Goal: Transaction & Acquisition: Subscribe to service/newsletter

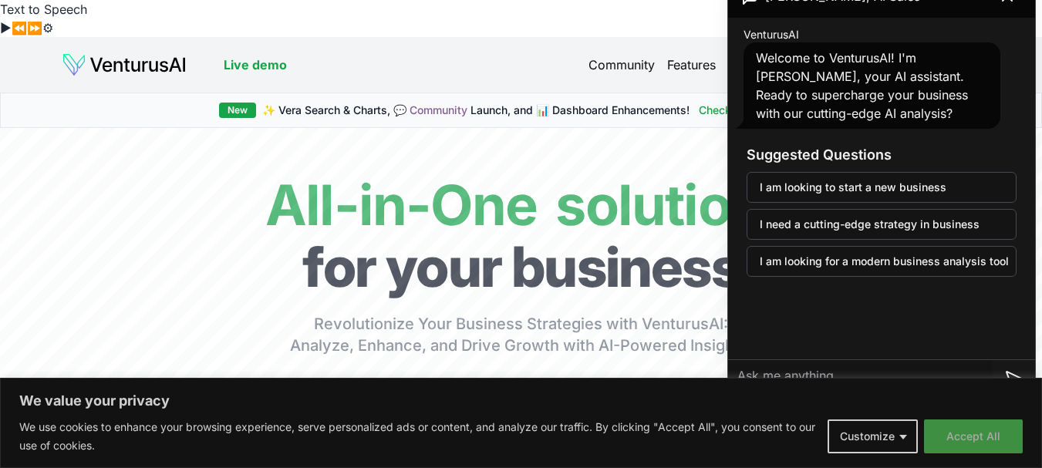
click at [977, 441] on button "Accept All" at bounding box center [973, 437] width 99 height 34
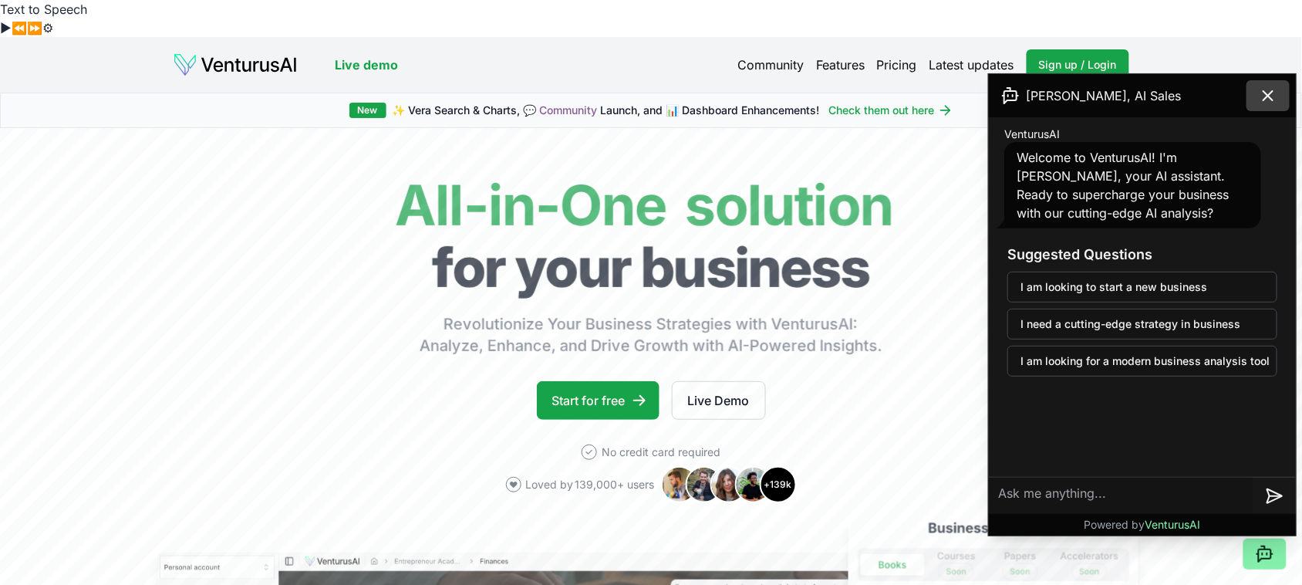
click at [1041, 98] on icon at bounding box center [1268, 95] width 19 height 19
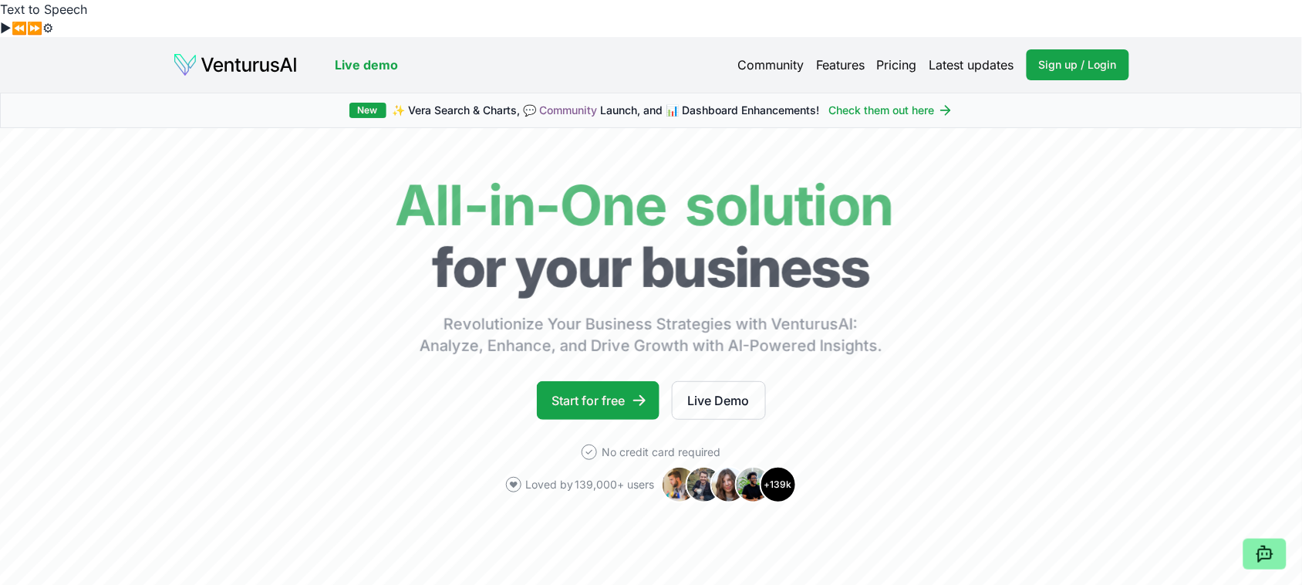
click at [822, 56] on link "Features" at bounding box center [840, 65] width 49 height 19
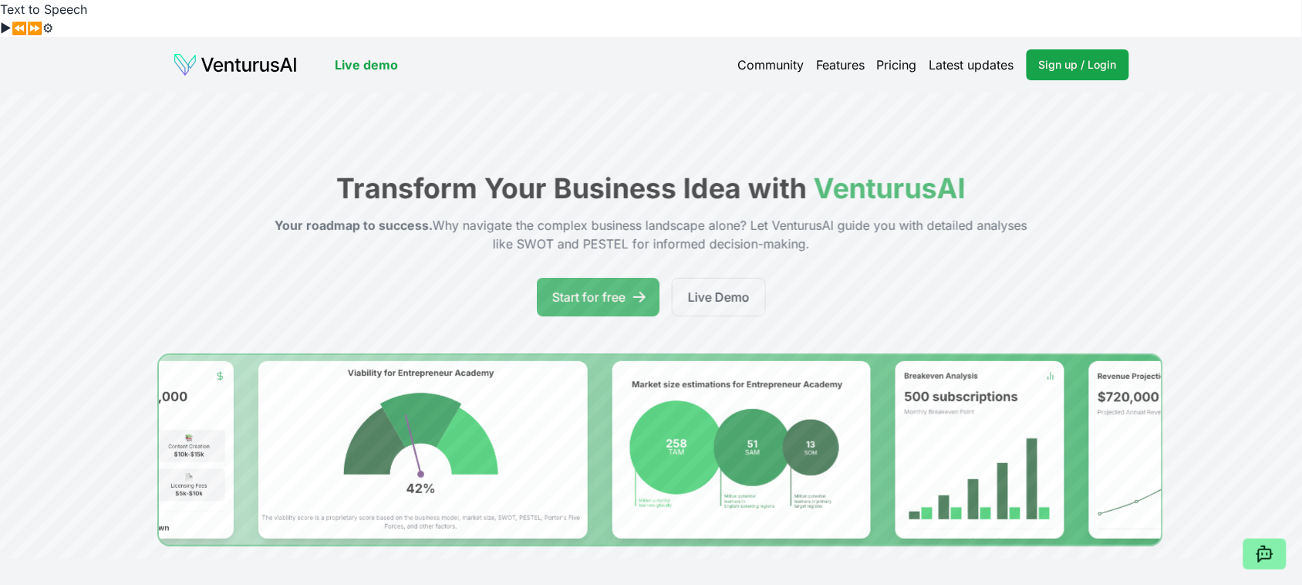
click at [896, 56] on link "Pricing" at bounding box center [897, 65] width 40 height 19
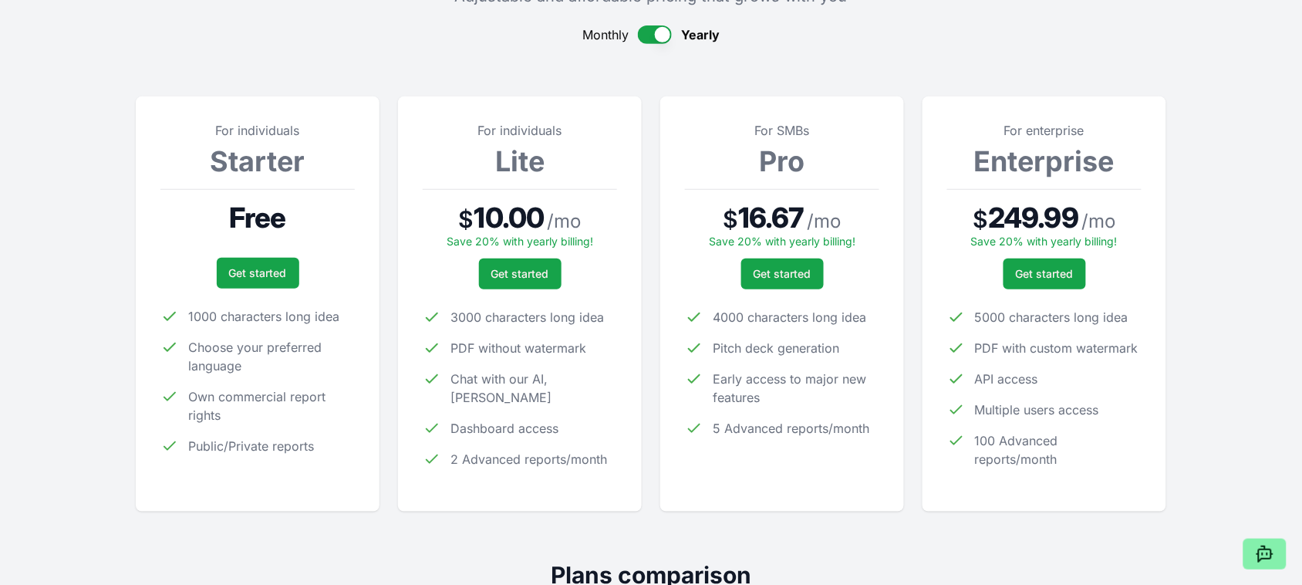
scroll to position [289, 0]
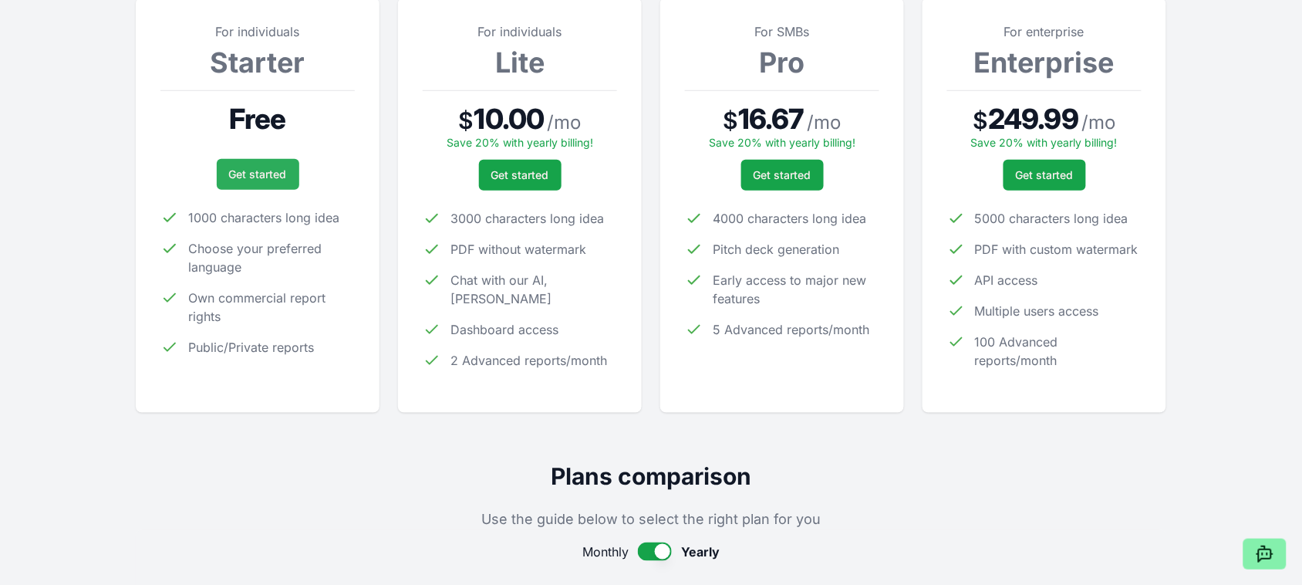
click at [262, 159] on link "Get started" at bounding box center [258, 174] width 83 height 31
